Goal: Information Seeking & Learning: Learn about a topic

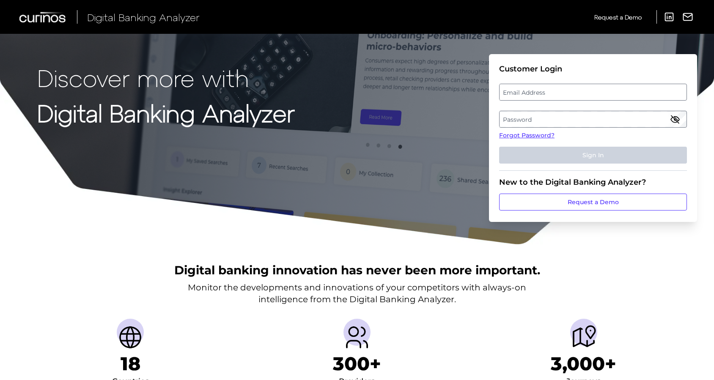
click at [541, 93] on label "Email Address" at bounding box center [593, 92] width 187 height 15
click at [541, 93] on input "email" at bounding box center [593, 92] width 188 height 17
click at [544, 88] on input "Email Address" at bounding box center [593, 92] width 188 height 17
type input "[EMAIL_ADDRESS][DOMAIN_NAME]"
click at [541, 120] on label "Password" at bounding box center [593, 119] width 187 height 15
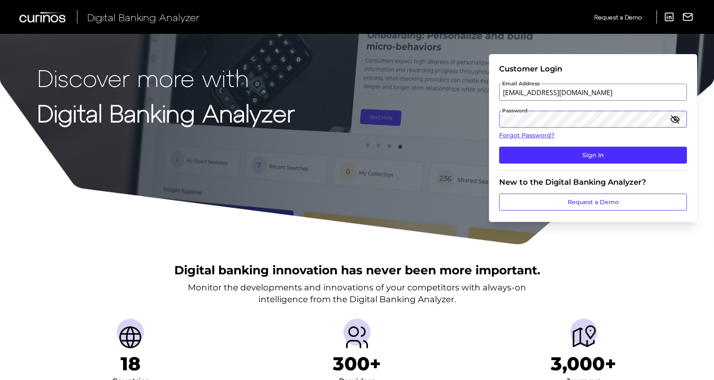
click at [499, 147] on button "Sign In" at bounding box center [593, 155] width 188 height 17
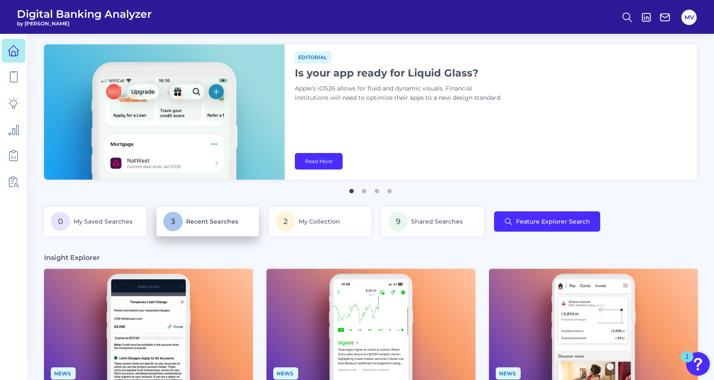
click at [230, 217] on p "3 Recent Searches" at bounding box center [207, 221] width 89 height 19
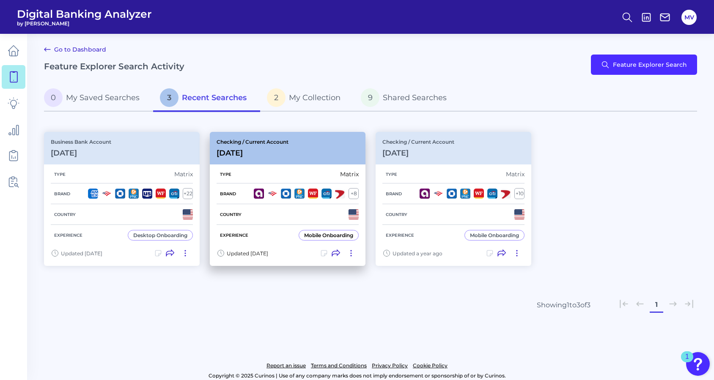
click at [285, 143] on p "Checking / Current Account" at bounding box center [253, 142] width 72 height 6
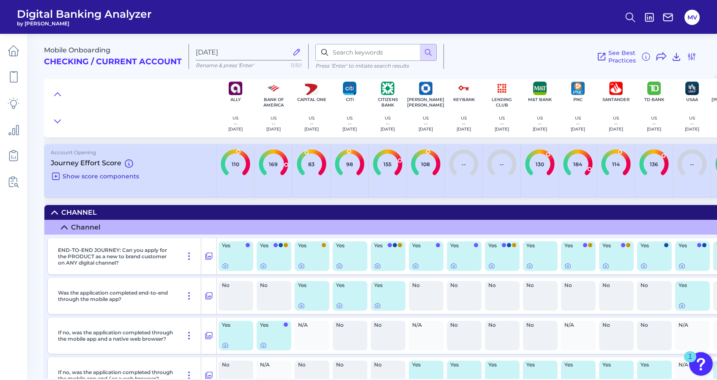
click at [54, 173] on icon at bounding box center [56, 176] width 10 height 10
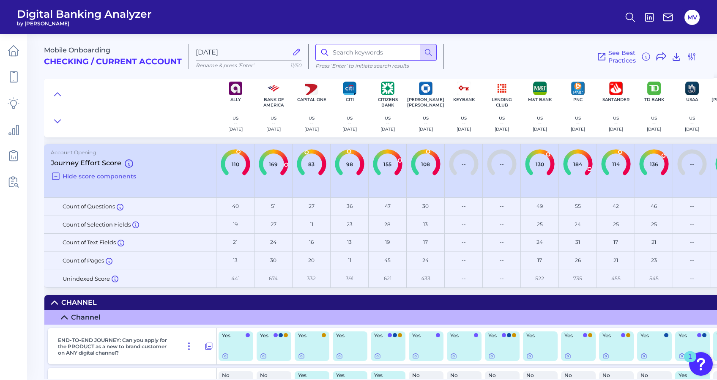
click at [358, 52] on input at bounding box center [376, 52] width 121 height 17
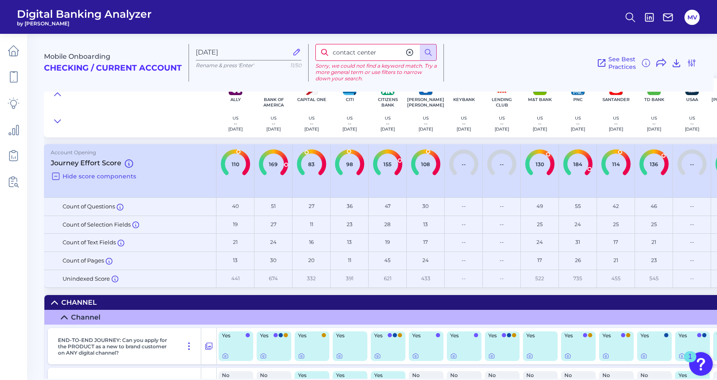
drag, startPoint x: 376, startPoint y: 54, endPoint x: 325, endPoint y: 54, distance: 50.8
click at [325, 54] on div "contact center" at bounding box center [376, 52] width 121 height 17
click at [377, 52] on input "contact center" at bounding box center [376, 52] width 121 height 17
drag, startPoint x: 354, startPoint y: 54, endPoint x: 323, endPoint y: 50, distance: 31.5
click at [323, 50] on div "contact center" at bounding box center [376, 52] width 121 height 17
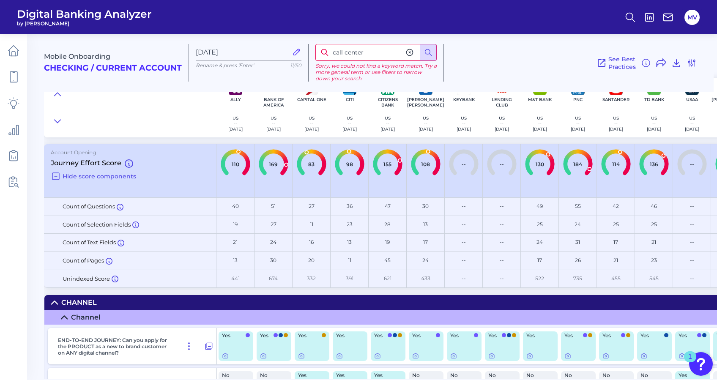
click at [362, 52] on input "call center" at bounding box center [376, 52] width 121 height 17
drag, startPoint x: 369, startPoint y: 53, endPoint x: 304, endPoint y: 52, distance: 65.1
click at [305, 52] on div "Mobile Onboarding Checking / Current Account [DATE] Rename & press 'Enter' 11/5…" at bounding box center [379, 59] width 670 height 65
type input "omnichannel"
click at [408, 52] on icon at bounding box center [410, 52] width 8 height 8
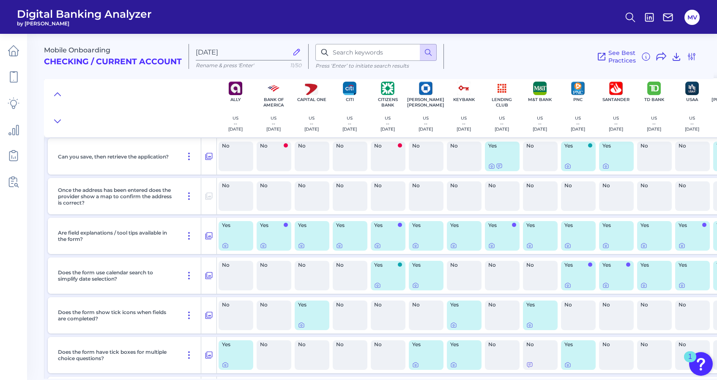
scroll to position [1889, 0]
